Goal: Task Accomplishment & Management: Use online tool/utility

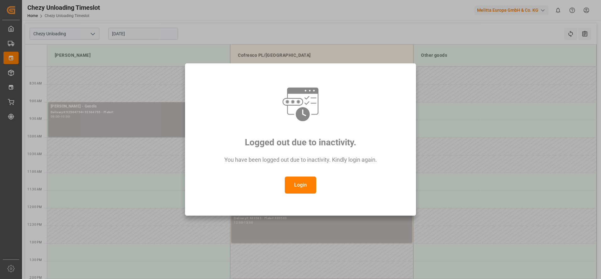
click at [310, 184] on button "Login" at bounding box center [300, 184] width 31 height 17
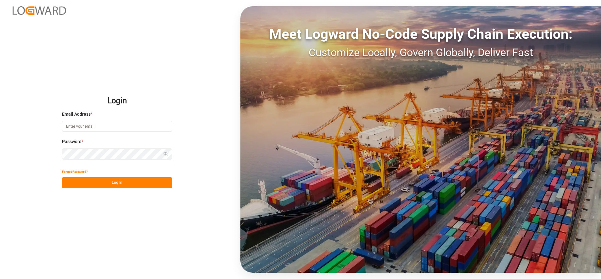
click at [108, 117] on div "Email Address *" at bounding box center [117, 125] width 110 height 28
click at [104, 126] on input at bounding box center [117, 126] width 110 height 11
type input "lena.lueker@melitta.de"
drag, startPoint x: 132, startPoint y: 182, endPoint x: 137, endPoint y: 184, distance: 4.9
click at [133, 182] on button "Log In" at bounding box center [117, 182] width 110 height 11
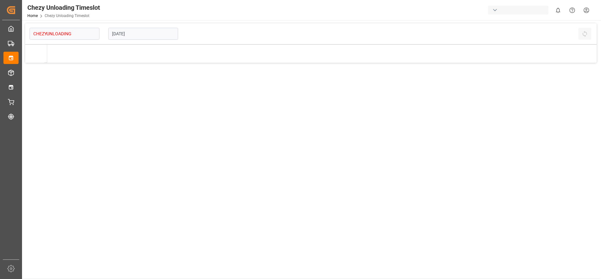
type input "Chezy Unloading"
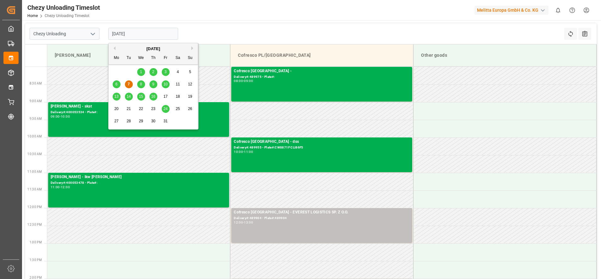
click at [125, 35] on input "07.10.2025" at bounding box center [143, 34] width 70 height 12
click at [165, 82] on span "10" at bounding box center [165, 84] width 4 height 4
type input "[DATE]"
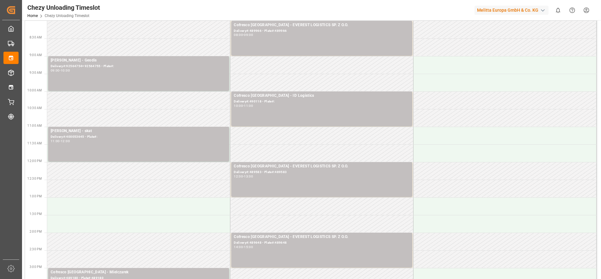
scroll to position [39, 0]
